Goal: Find specific page/section: Find specific page/section

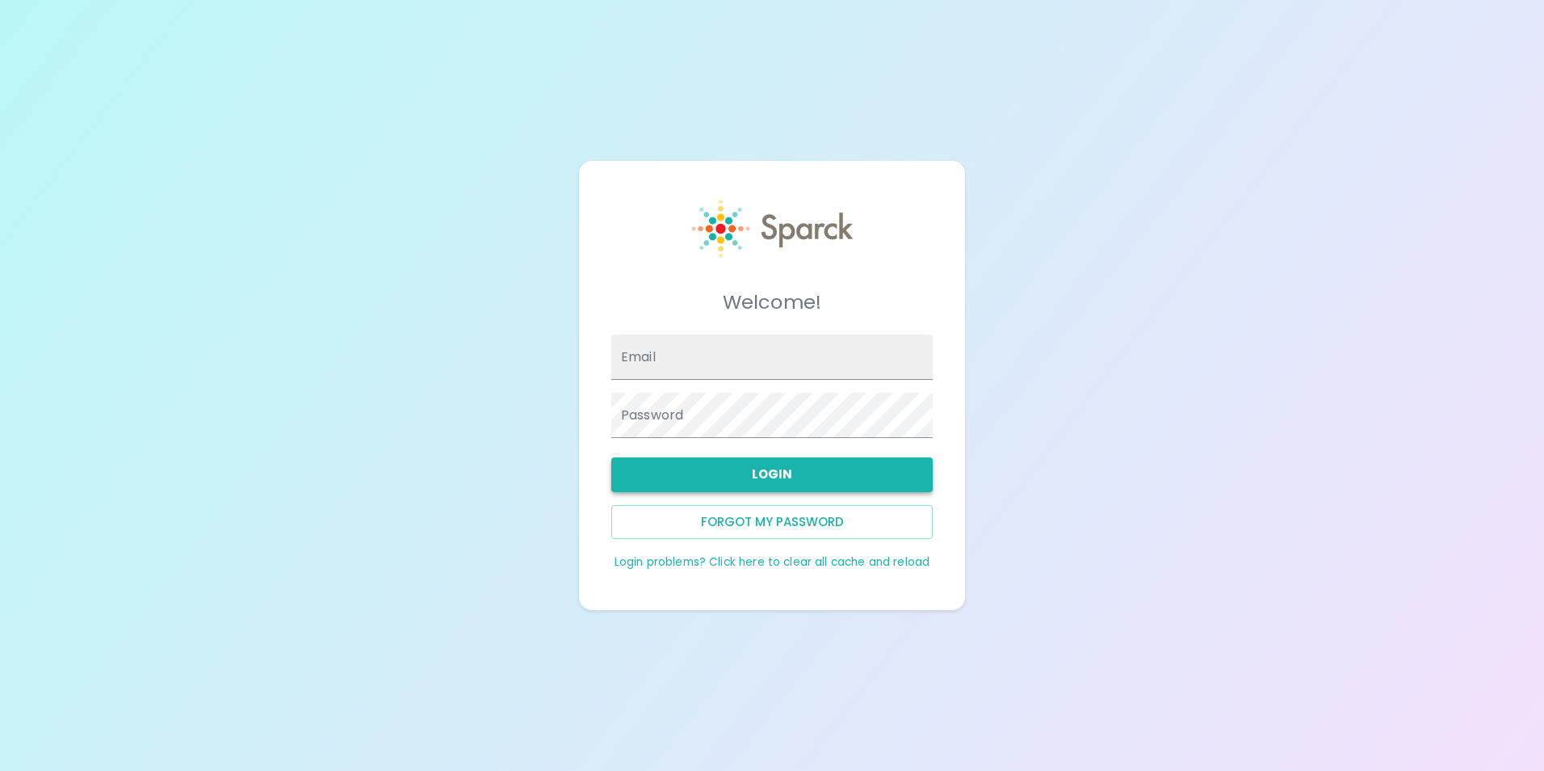
type input "[EMAIL_ADDRESS][DOMAIN_NAME]"
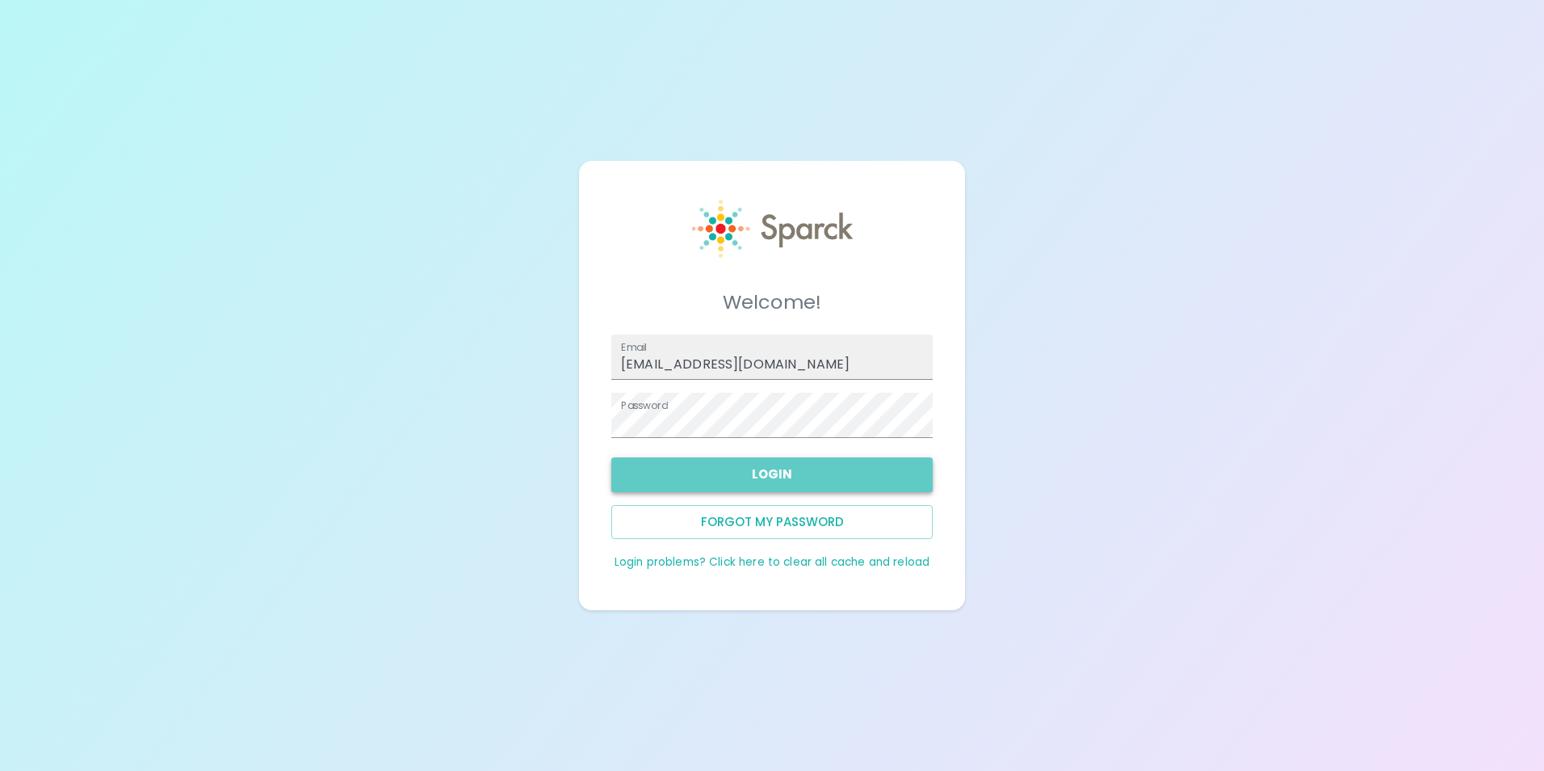
click at [790, 477] on button "Login" at bounding box center [771, 474] width 321 height 34
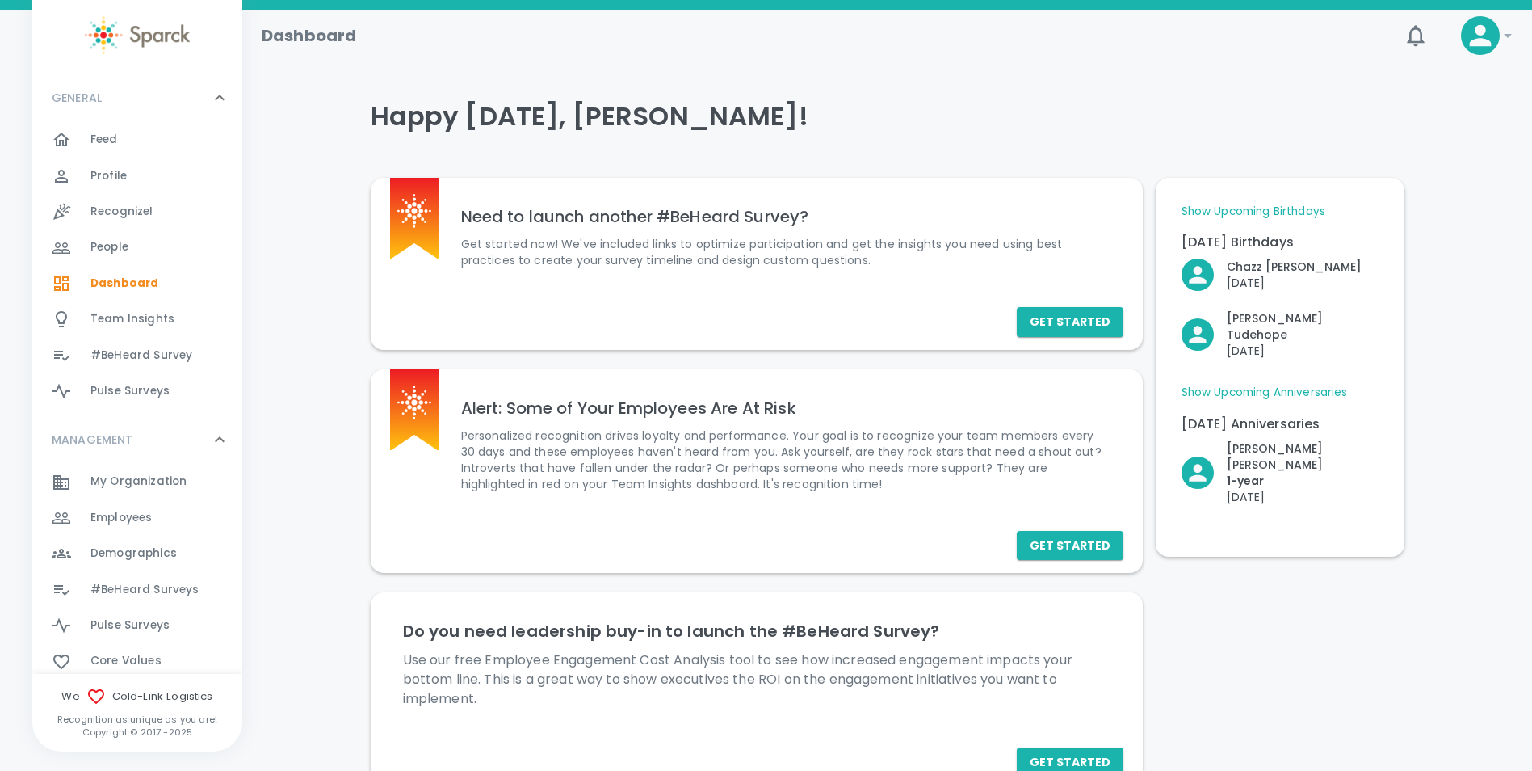
click at [1272, 384] on link "Show Upcoming Anniversaries" at bounding box center [1265, 392] width 166 height 16
